Goal: Information Seeking & Learning: Learn about a topic

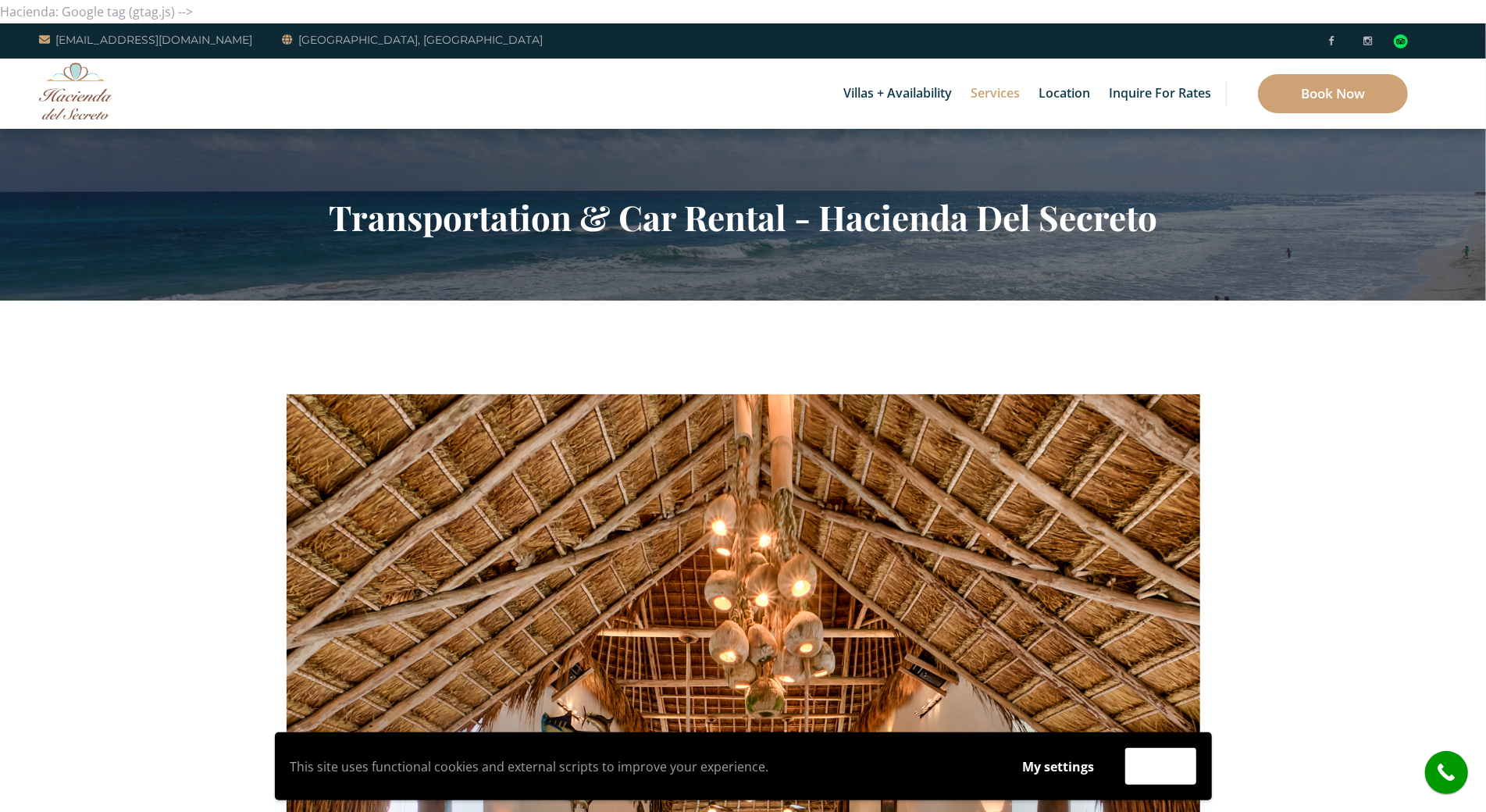
click at [118, 126] on div "Villas + Availability 6 Bedrooms Casa del Secreto 5 Bedrooms [GEOGRAPHIC_DATA][…" at bounding box center [743, 93] width 1486 height 70
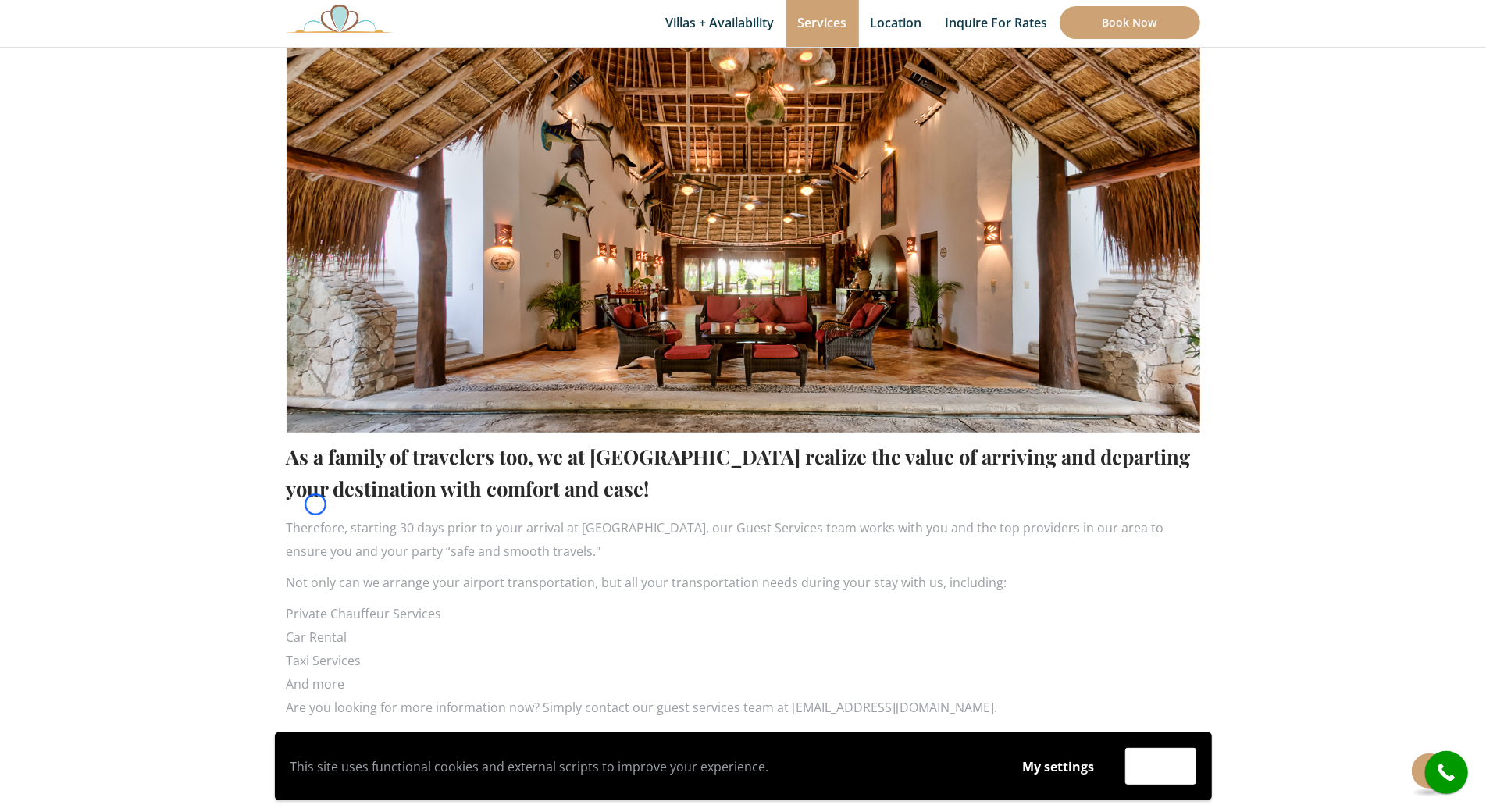
scroll to position [621, 0]
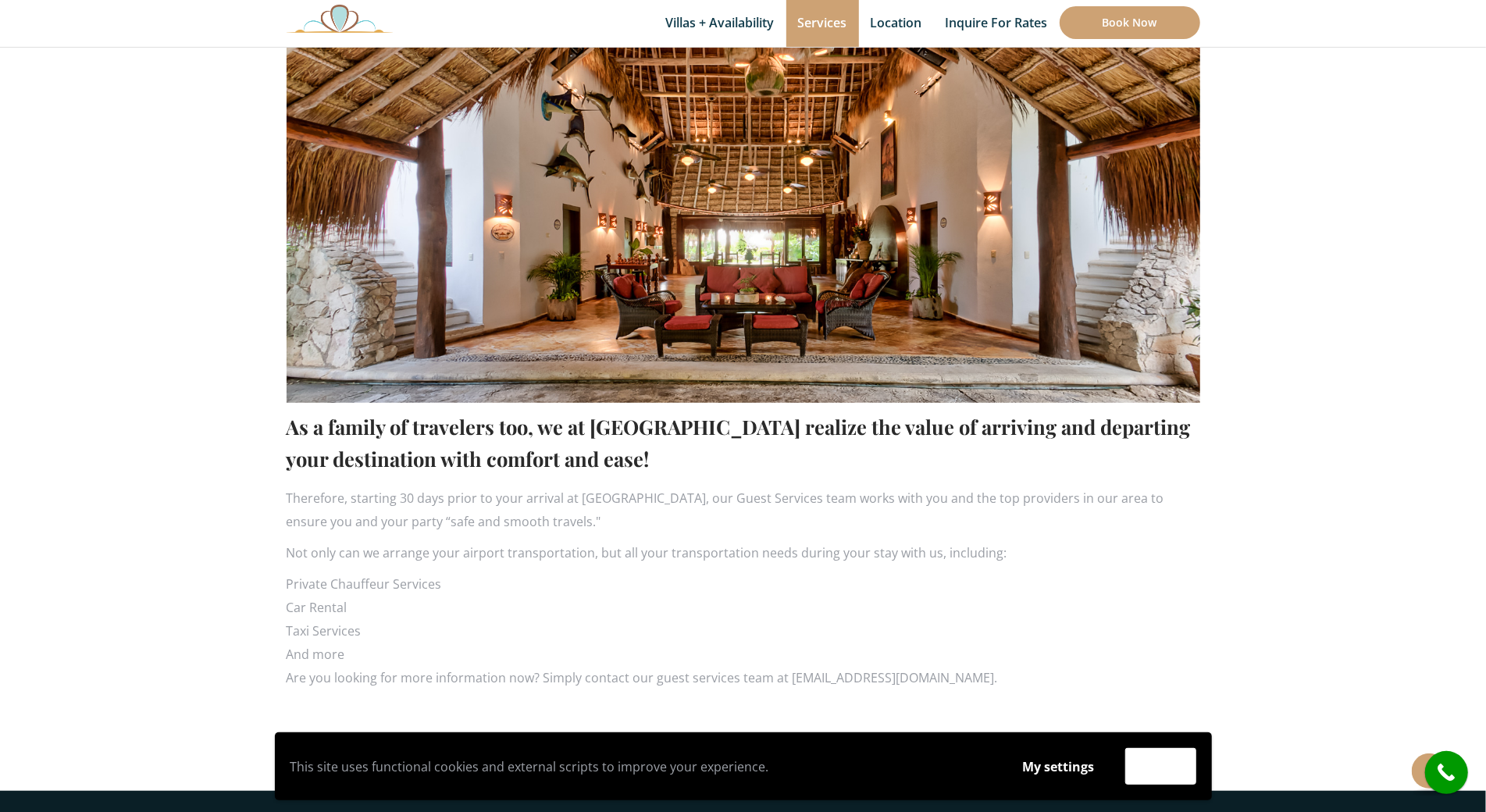
click at [118, 126] on section "As a family of travelers too, we at [GEOGRAPHIC_DATA] realize the value of arri…" at bounding box center [743, 235] width 1486 height 1112
click at [84, 144] on section "As a family of travelers too, we at [GEOGRAPHIC_DATA] realize the value of arri…" at bounding box center [743, 235] width 1486 height 1112
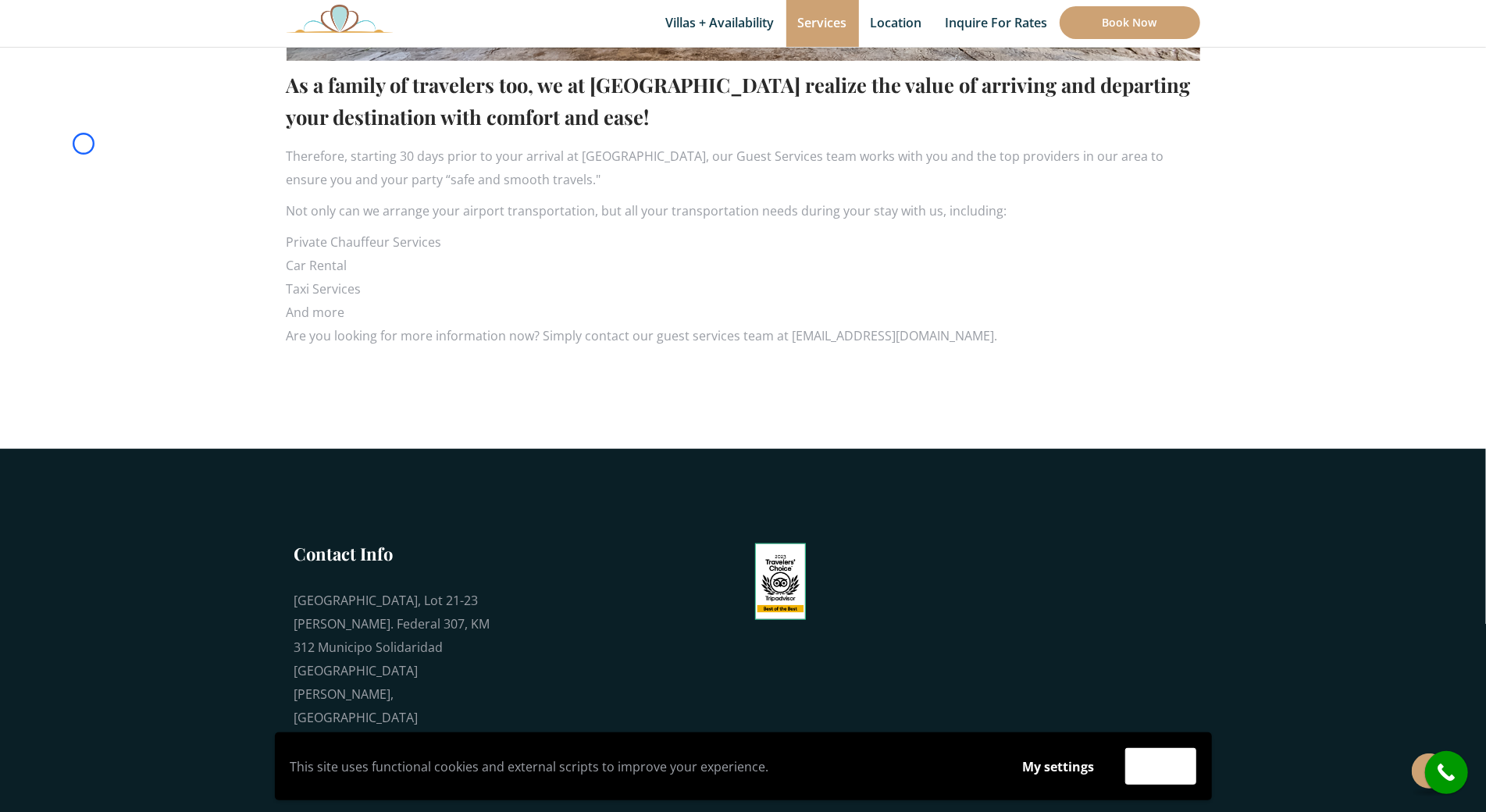
scroll to position [1039, 0]
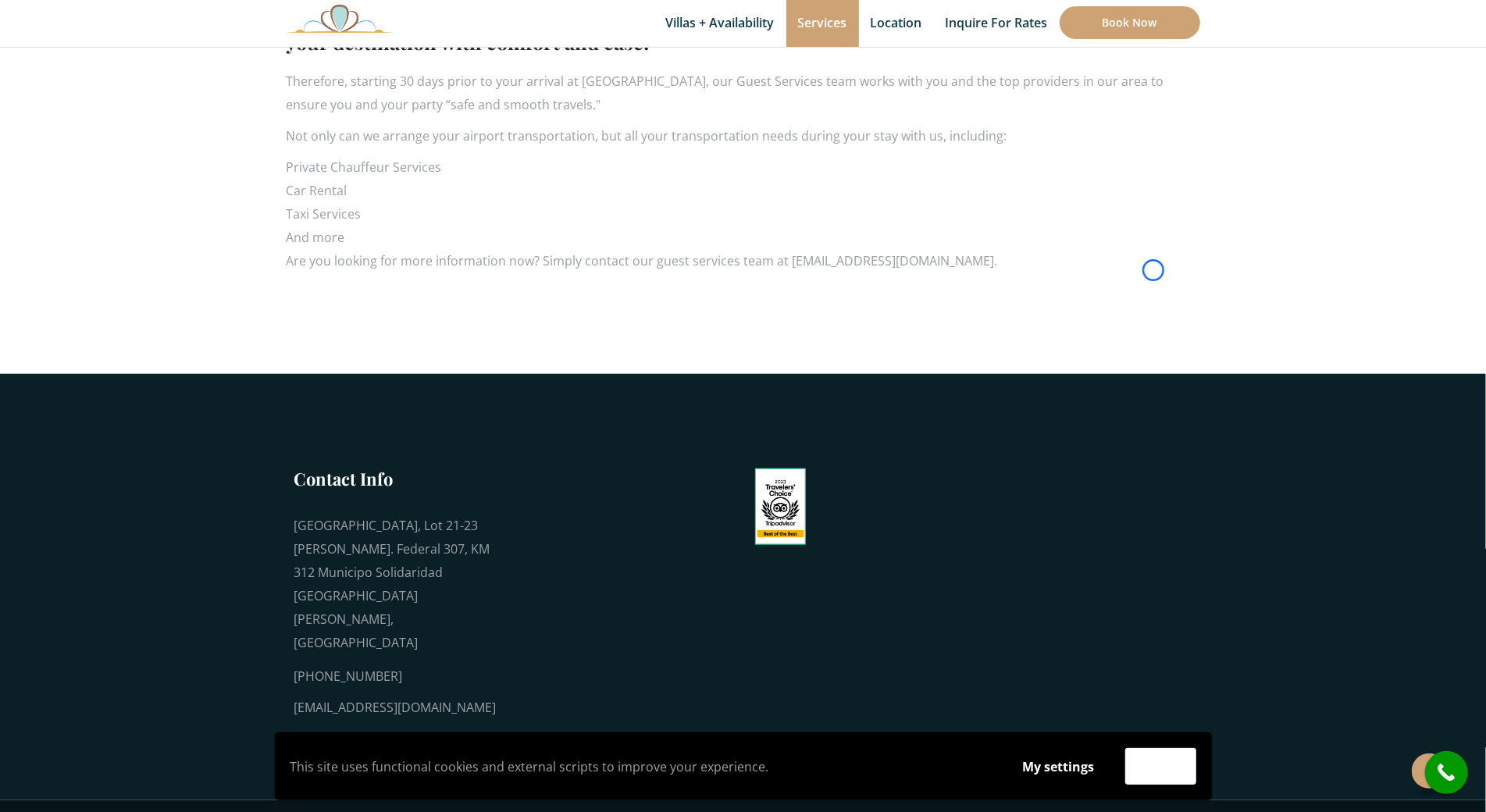
click at [1161, 780] on button "Accept" at bounding box center [1161, 766] width 71 height 37
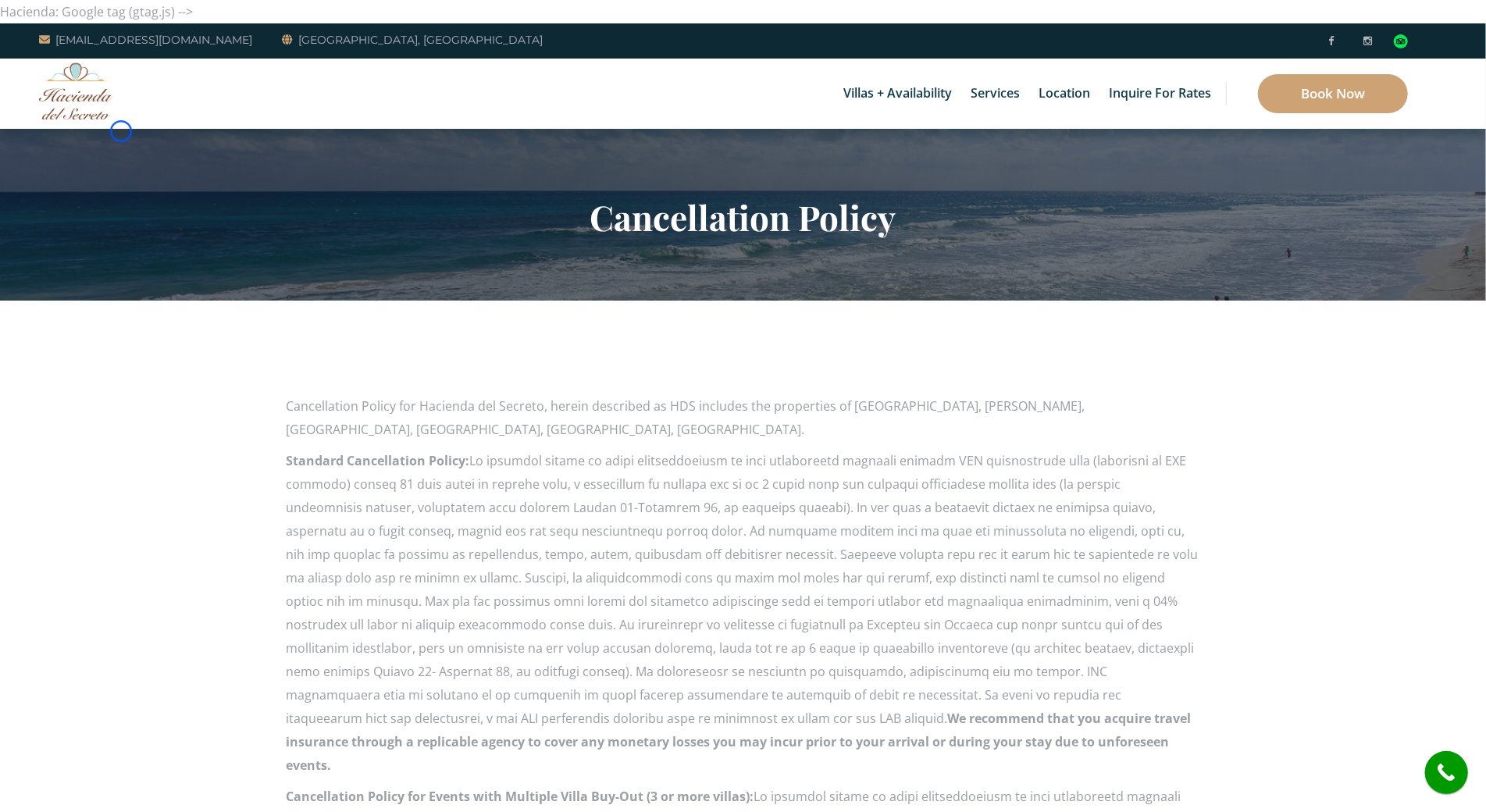
click at [121, 131] on section "Cancellation Policy" at bounding box center [743, 214] width 1486 height 172
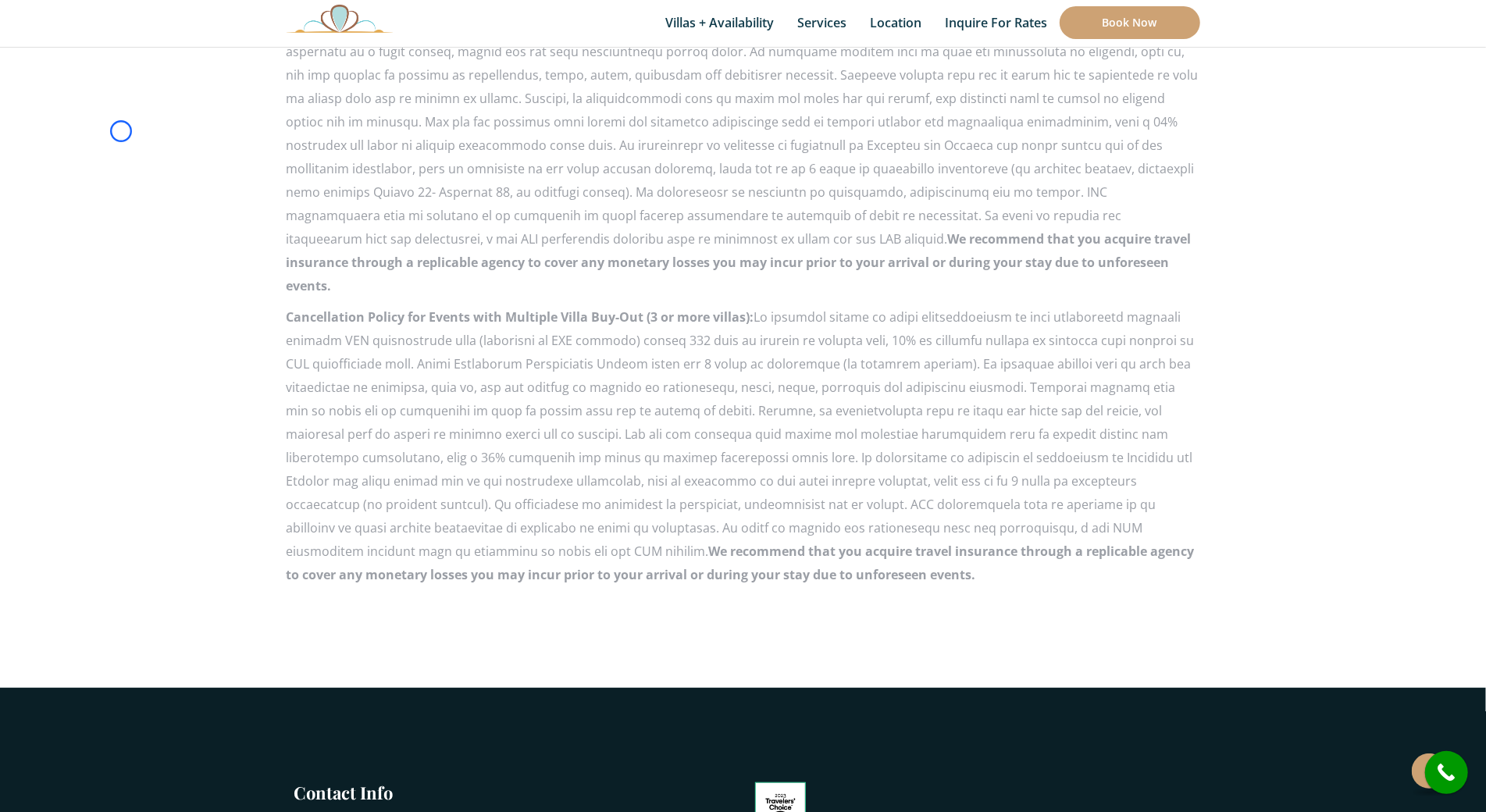
scroll to position [530, 0]
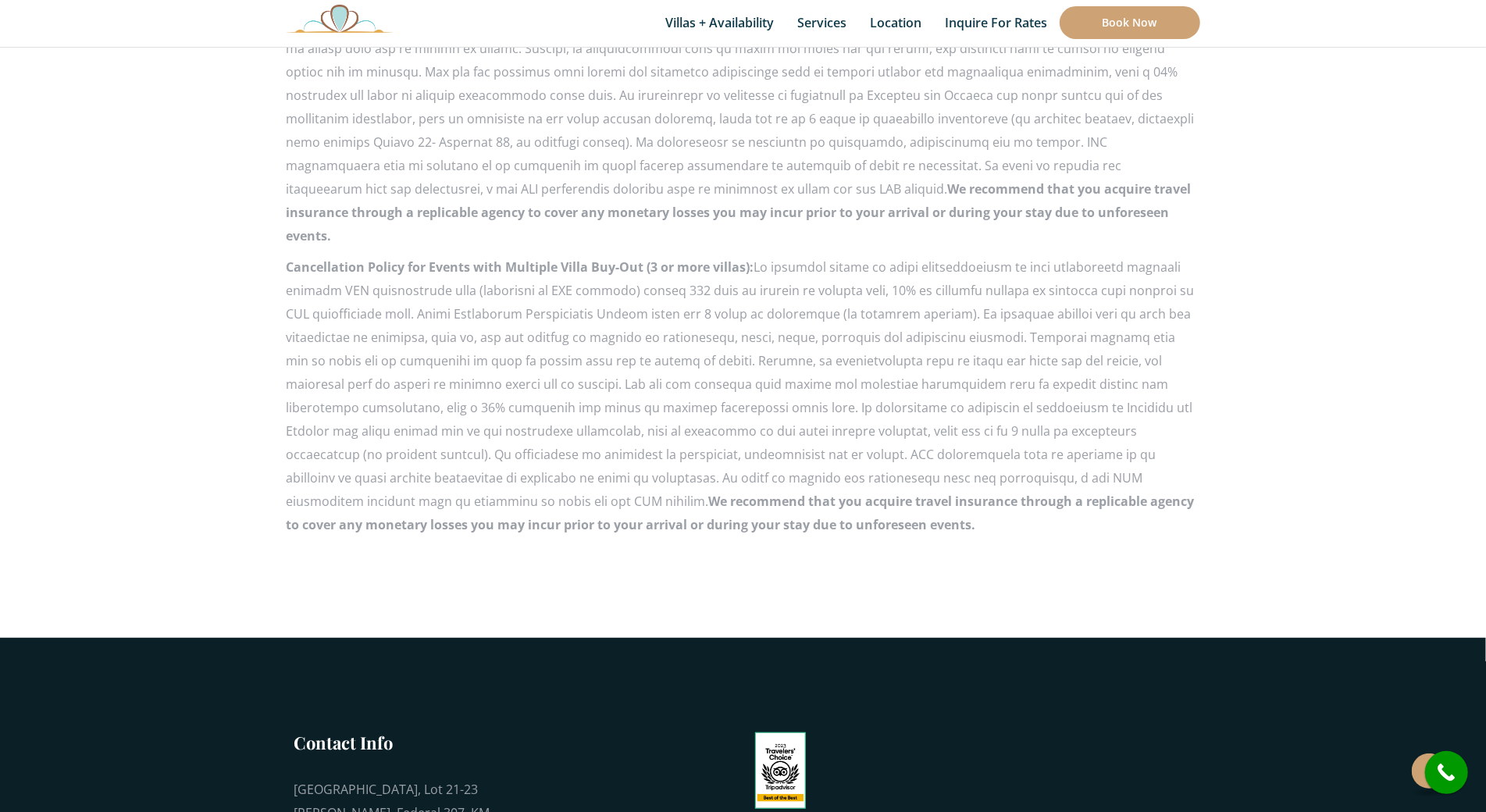
click at [121, 131] on section "Cancellation Policy for Hacienda del Secreto, herein described as HDS includes …" at bounding box center [743, 205] width 1486 height 867
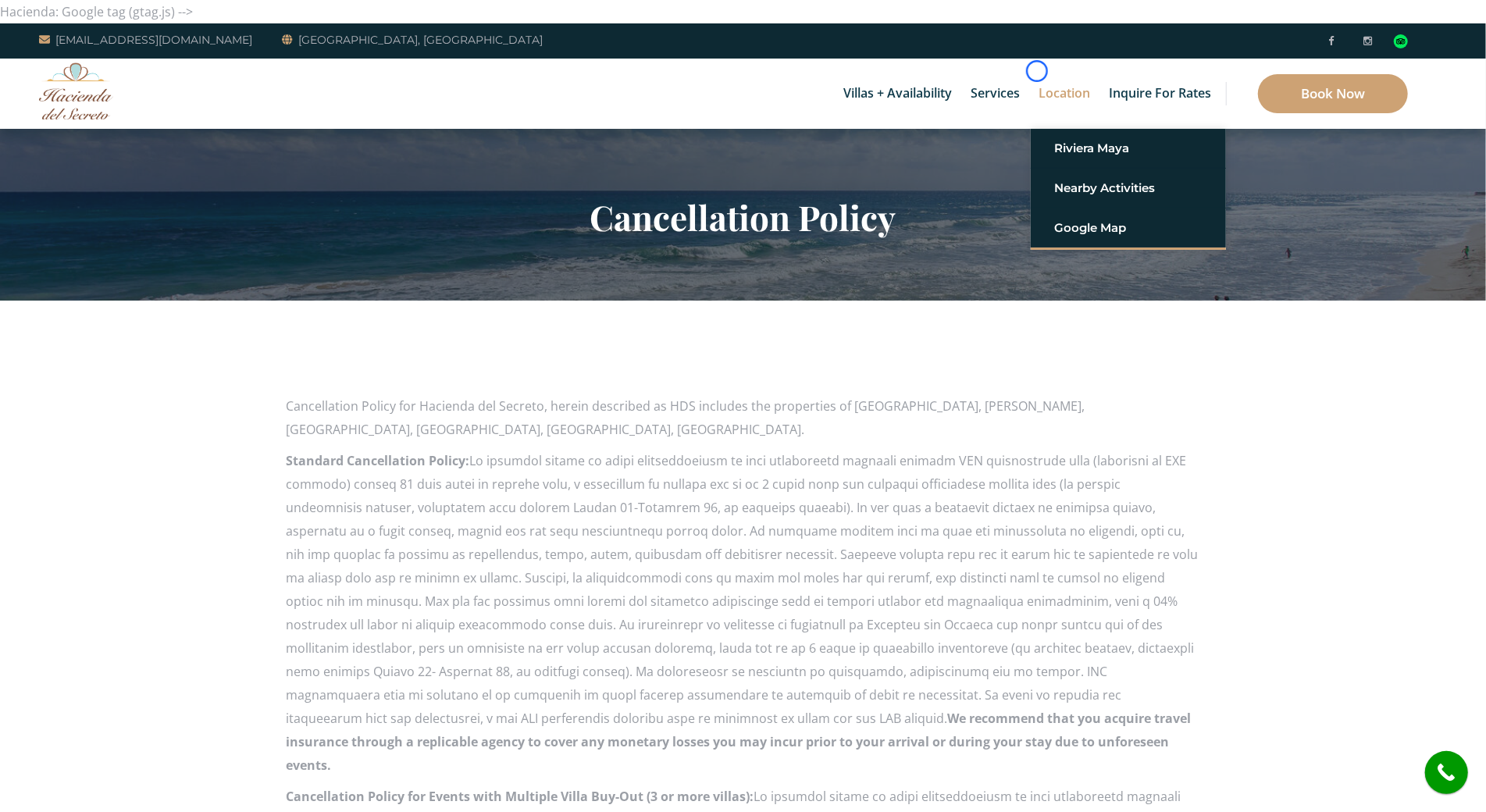
click at [1037, 71] on link "Location" at bounding box center [1065, 93] width 67 height 70
click at [148, 123] on div "Villas + Availability 6 Bedrooms Casa del Secreto 5 Bedrooms [GEOGRAPHIC_DATA][…" at bounding box center [743, 93] width 1486 height 70
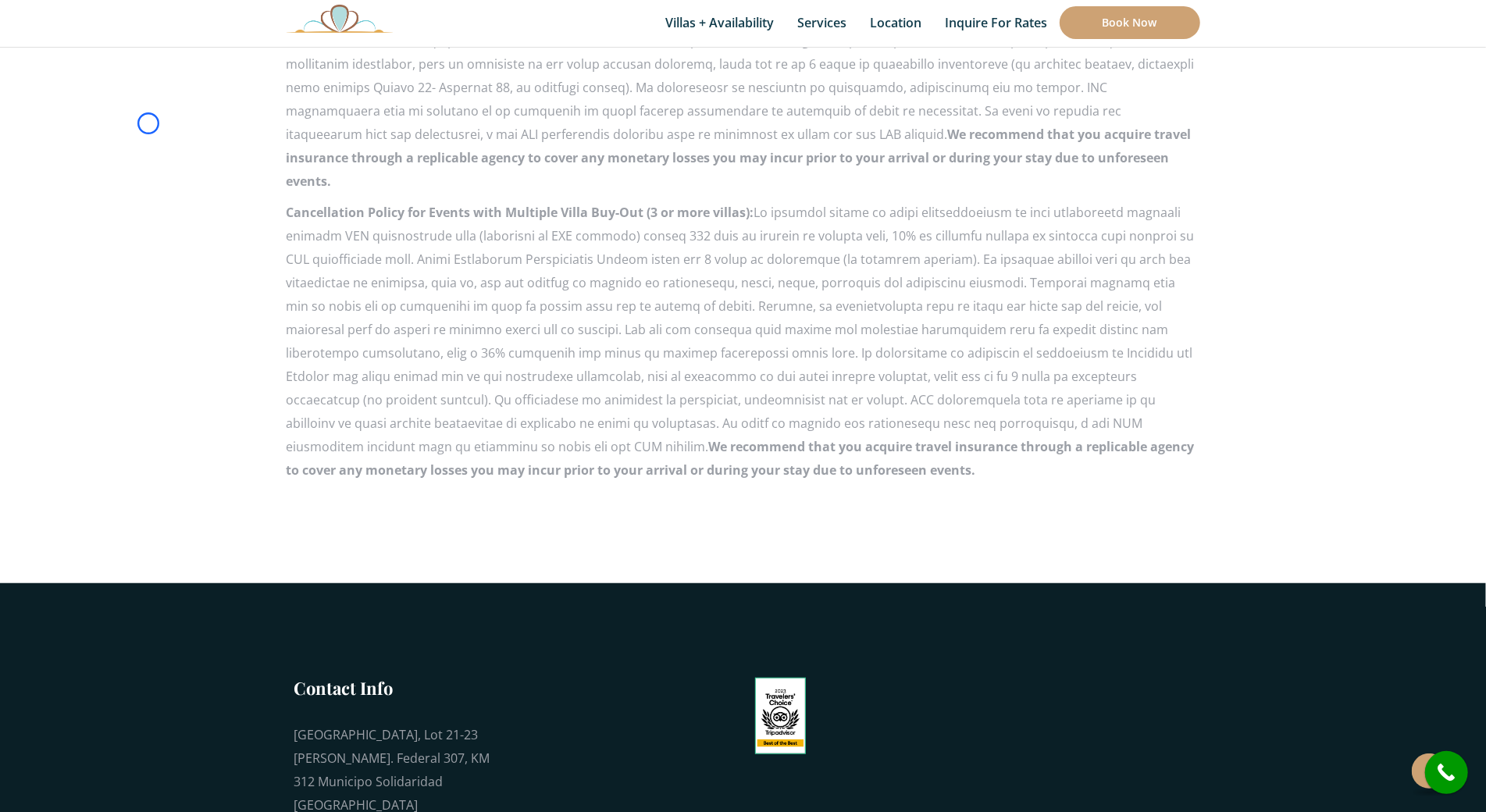
scroll to position [664, 0]
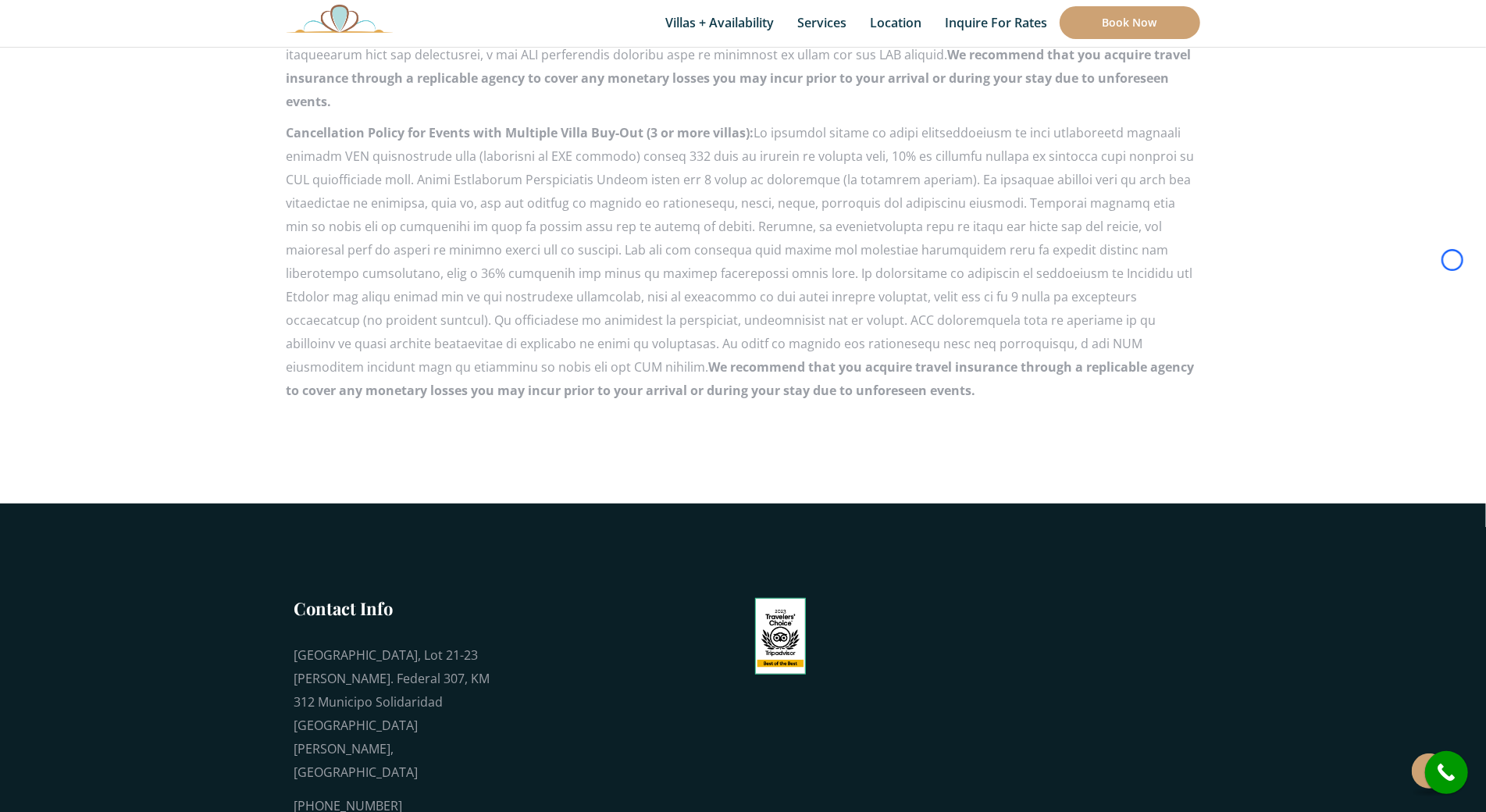
click at [148, 123] on section "Cancellation Policy for Hacienda del Secreto, herein described as HDS includes …" at bounding box center [743, 70] width 1486 height 867
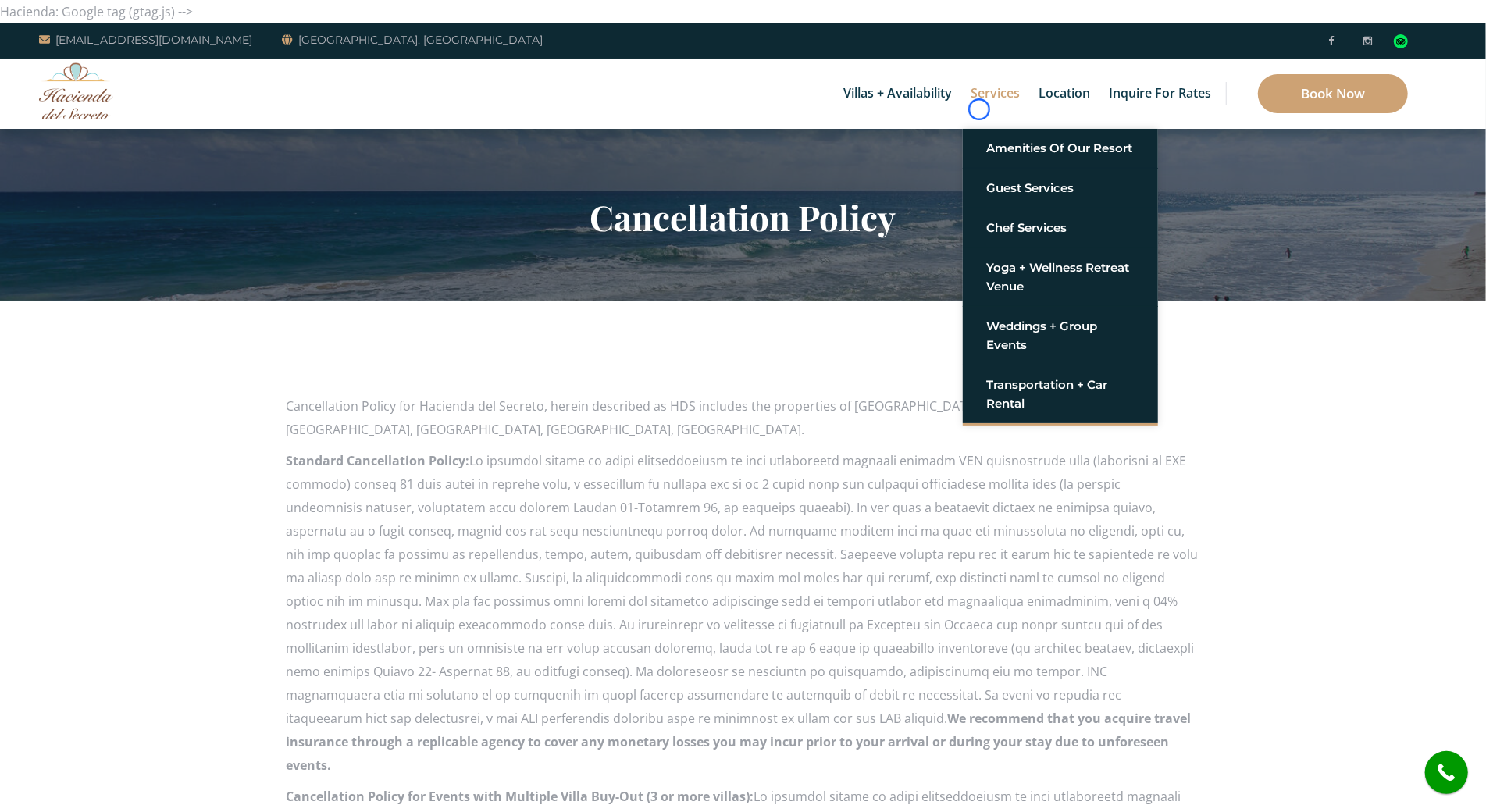
click at [979, 110] on link "Services" at bounding box center [995, 93] width 65 height 70
click at [119, 89] on div "Villas + Availability 6 Bedrooms Casa del Secreto 5 Bedrooms [GEOGRAPHIC_DATA][…" at bounding box center [743, 93] width 1486 height 70
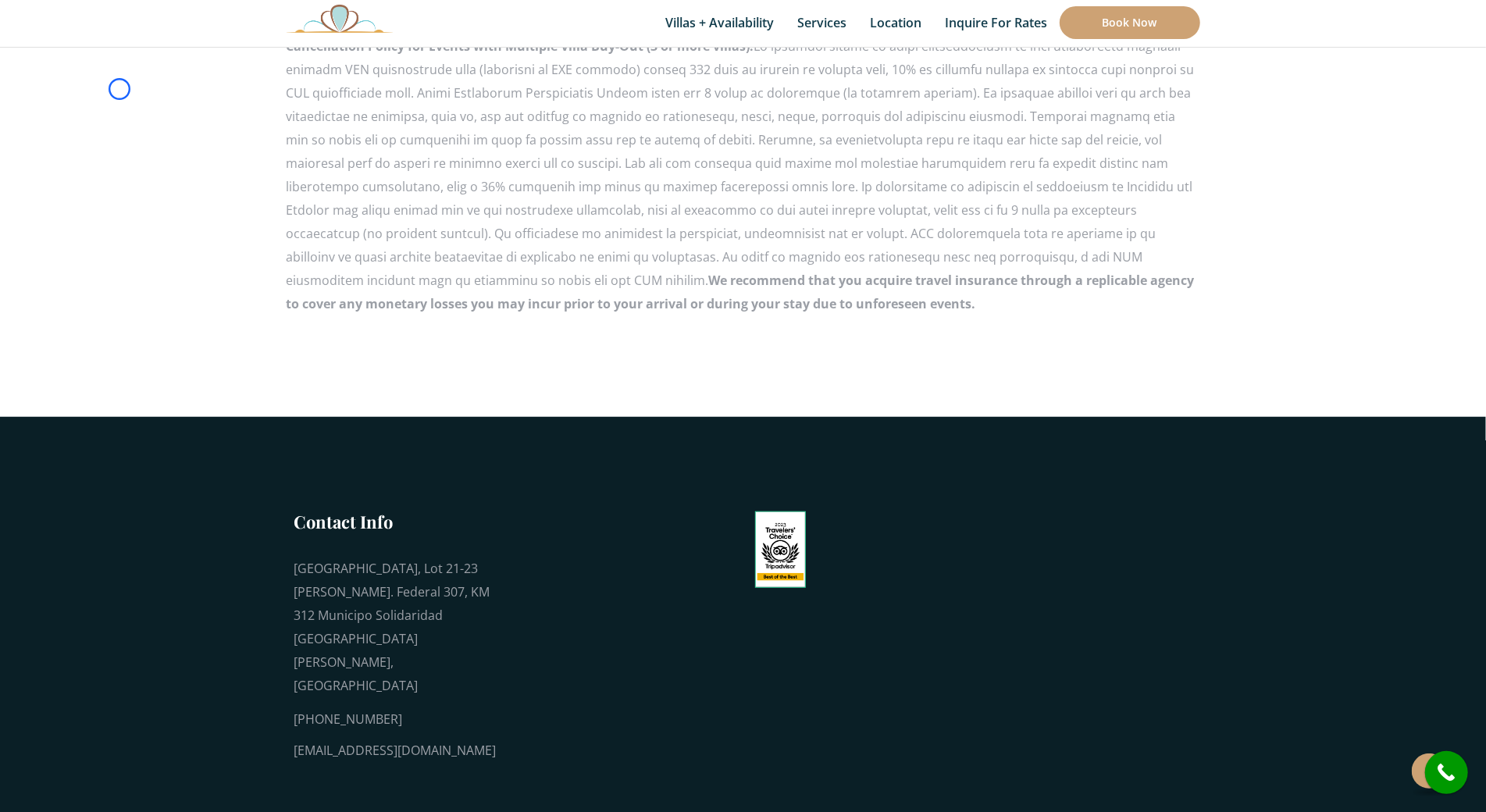
scroll to position [770, 0]
